Goal: Task Accomplishment & Management: Manage account settings

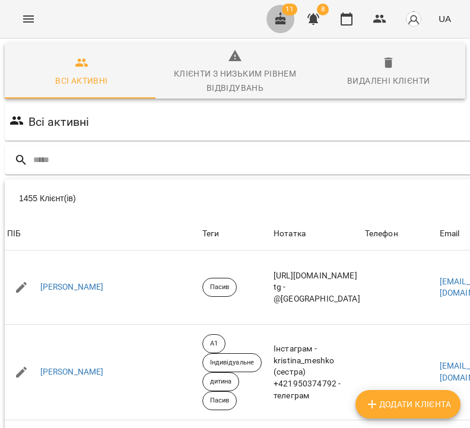
click at [280, 21] on icon "button" at bounding box center [281, 19] width 14 height 14
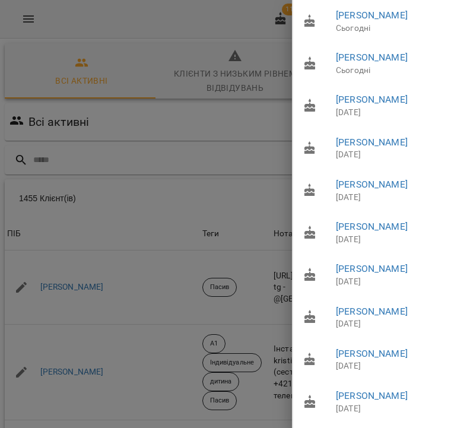
click at [169, 33] on div at bounding box center [235, 214] width 470 height 428
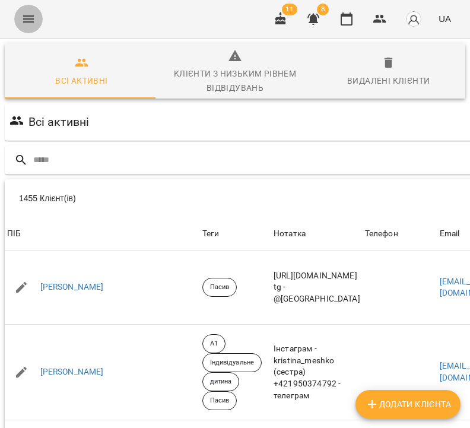
click at [28, 20] on icon "Menu" at bounding box center [28, 19] width 14 height 14
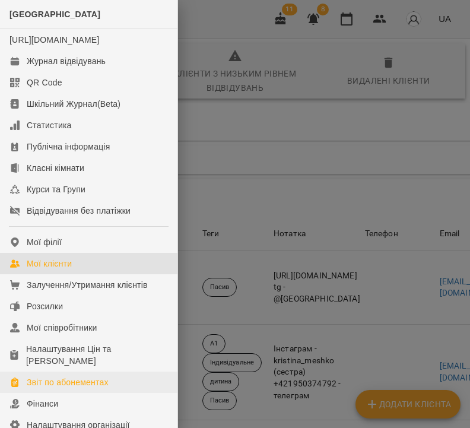
click at [73, 388] on div "Звіт по абонементах" at bounding box center [68, 382] width 82 height 12
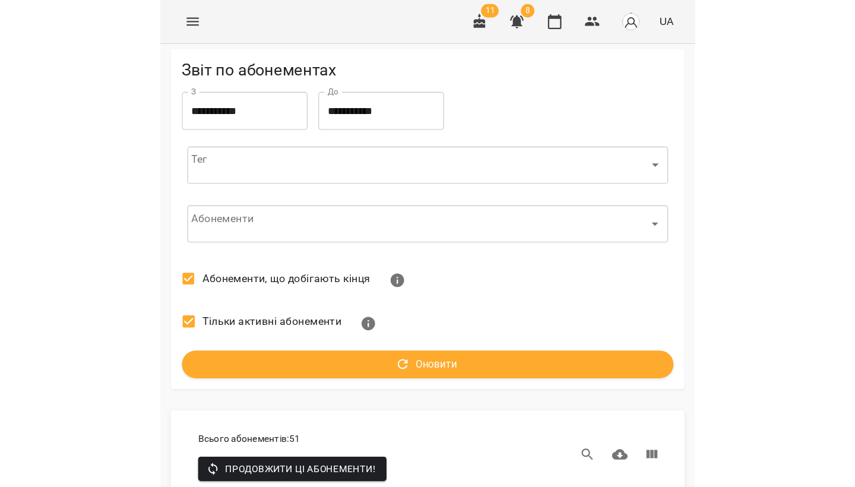
scroll to position [295, 0]
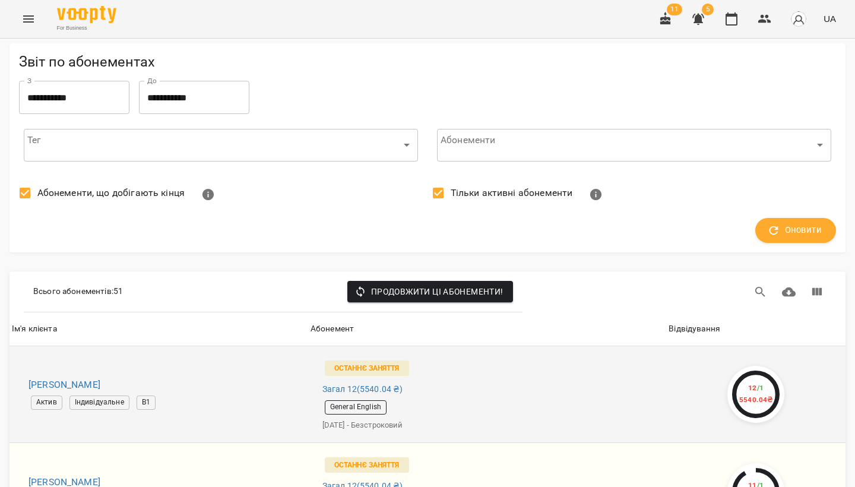
scroll to position [172, 0]
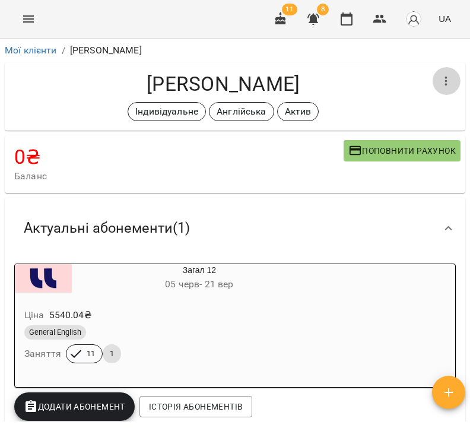
click at [432, 83] on button "button" at bounding box center [446, 81] width 29 height 29
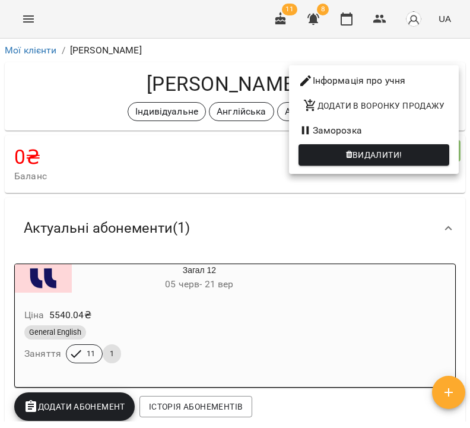
click at [397, 83] on li "Інформація про учня" at bounding box center [374, 80] width 170 height 21
select select "**"
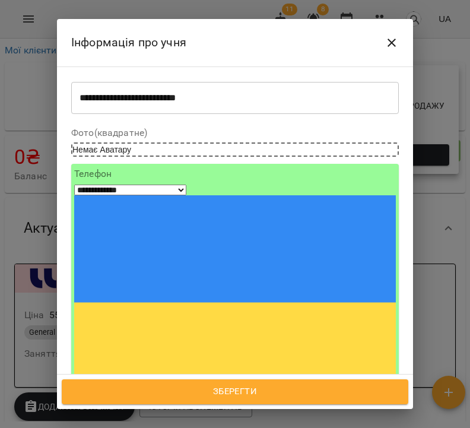
scroll to position [62, 0]
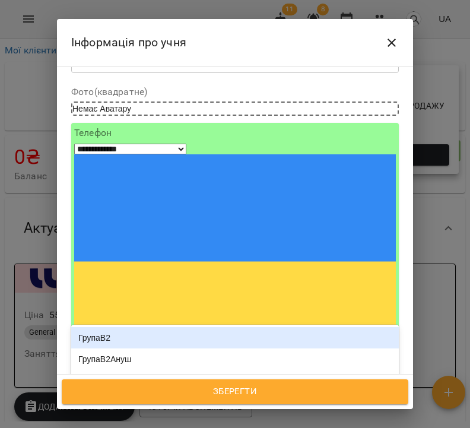
type input "***"
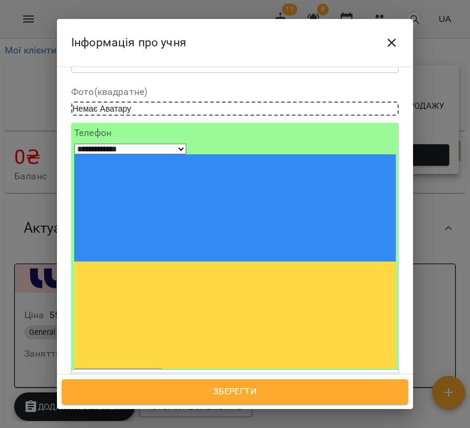
click at [175, 372] on div "Пауза" at bounding box center [235, 382] width 328 height 21
click at [285, 392] on span "Зберегти" at bounding box center [235, 391] width 321 height 15
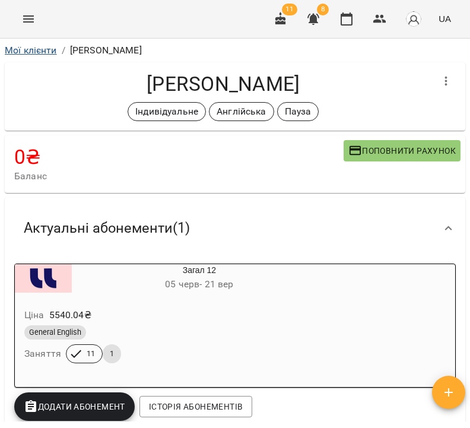
click at [31, 50] on link "Мої клієнти" at bounding box center [31, 50] width 52 height 11
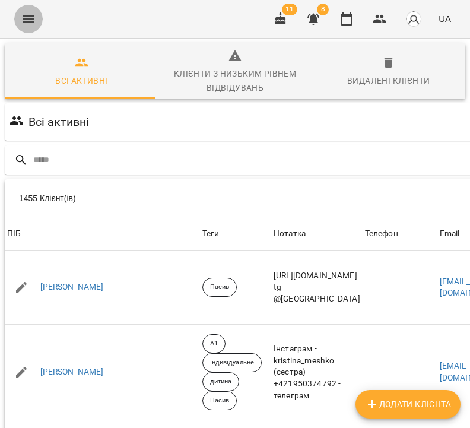
click at [27, 15] on icon "Menu" at bounding box center [28, 19] width 14 height 14
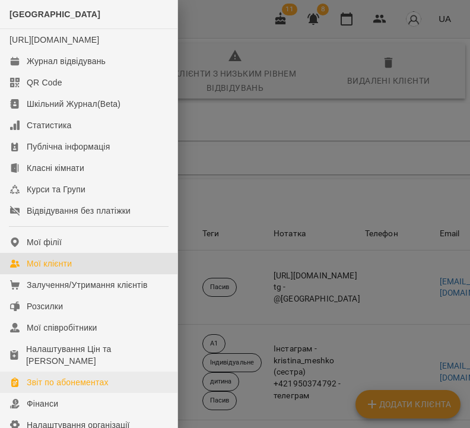
click at [74, 388] on div "Звіт по абонементах" at bounding box center [68, 382] width 82 height 12
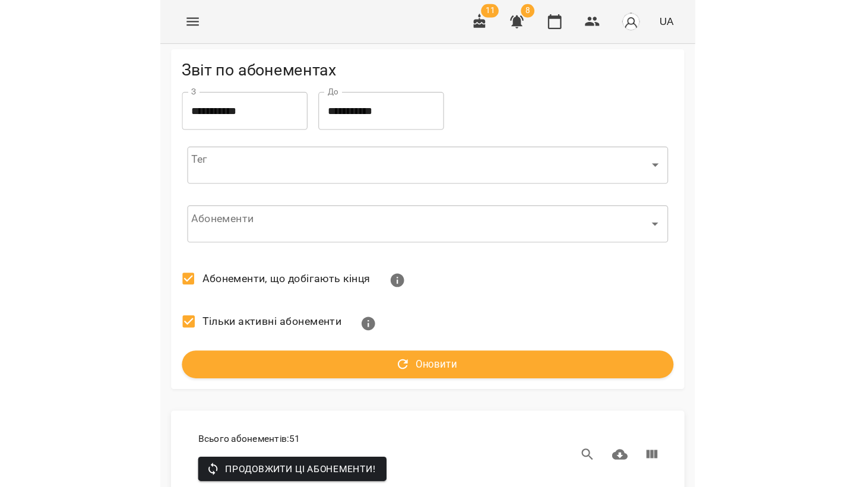
scroll to position [404, 0]
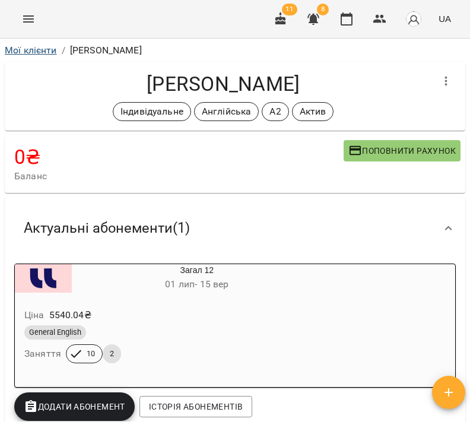
click at [48, 53] on link "Мої клієнти" at bounding box center [31, 50] width 52 height 11
click at [33, 10] on button "Menu" at bounding box center [28, 19] width 29 height 29
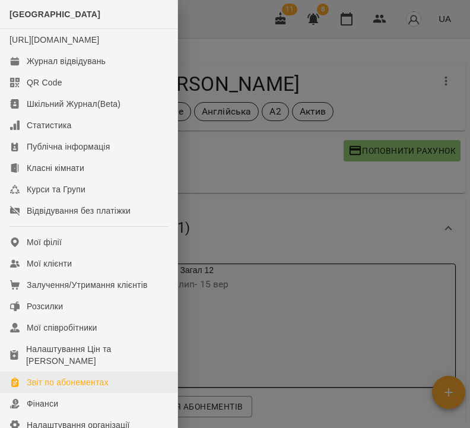
click at [86, 388] on div "Звіт по абонементах" at bounding box center [68, 382] width 82 height 12
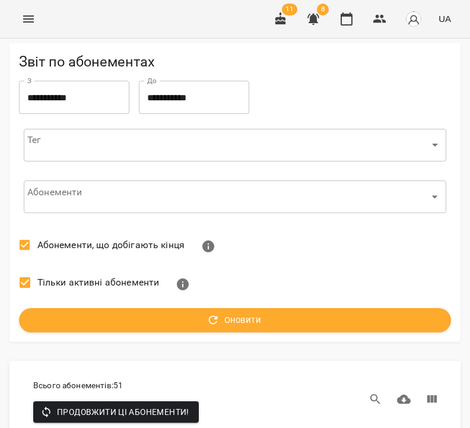
scroll to position [4949, 0]
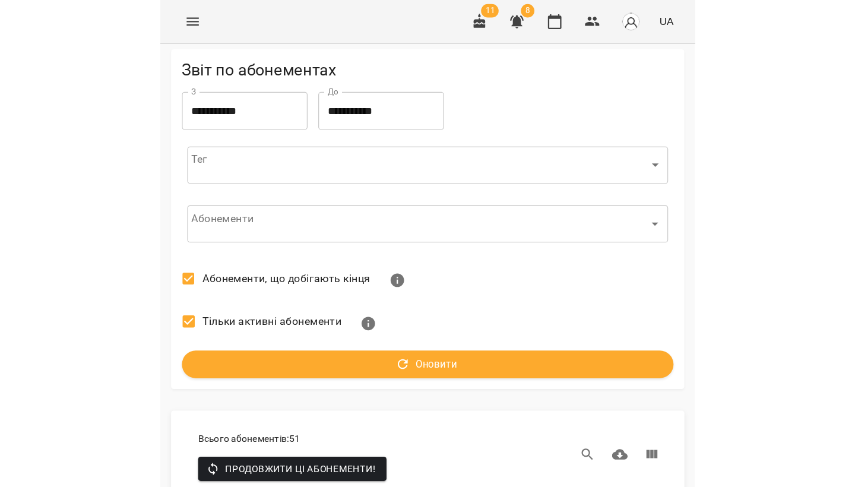
scroll to position [14, 0]
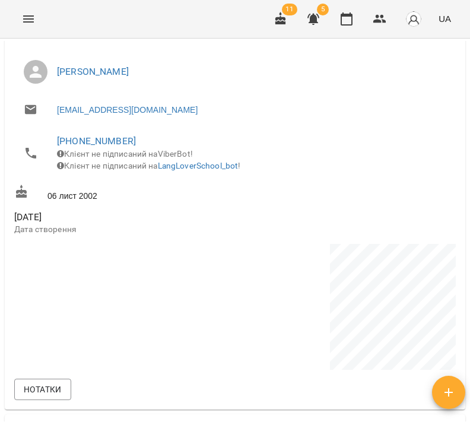
scroll to position [244, 0]
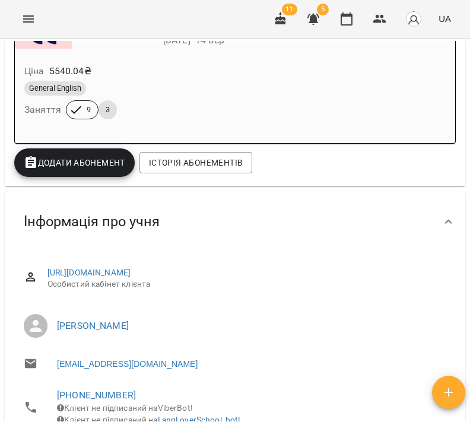
click at [308, 112] on div "General English Заняття 9 3" at bounding box center [165, 100] width 287 height 43
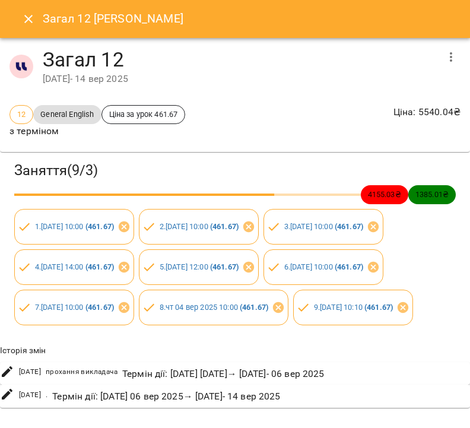
scroll to position [0, 0]
